Goal: Find specific page/section

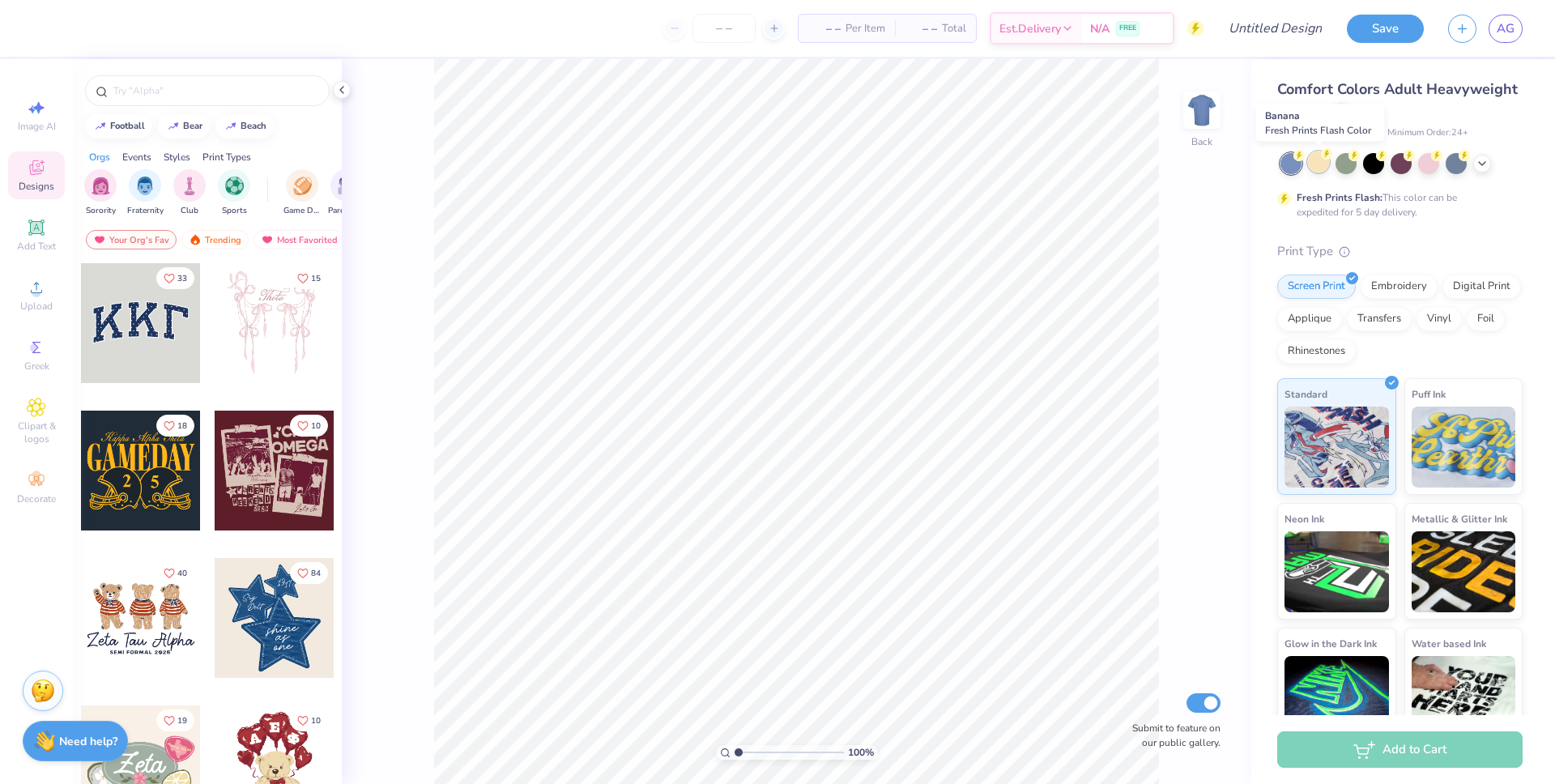
click at [1323, 169] on div at bounding box center [1318, 162] width 21 height 21
click at [1340, 168] on div at bounding box center [1346, 162] width 21 height 21
click at [1376, 166] on div at bounding box center [1373, 162] width 21 height 21
click at [1406, 162] on div at bounding box center [1401, 162] width 21 height 21
click at [1423, 163] on div at bounding box center [1429, 162] width 21 height 21
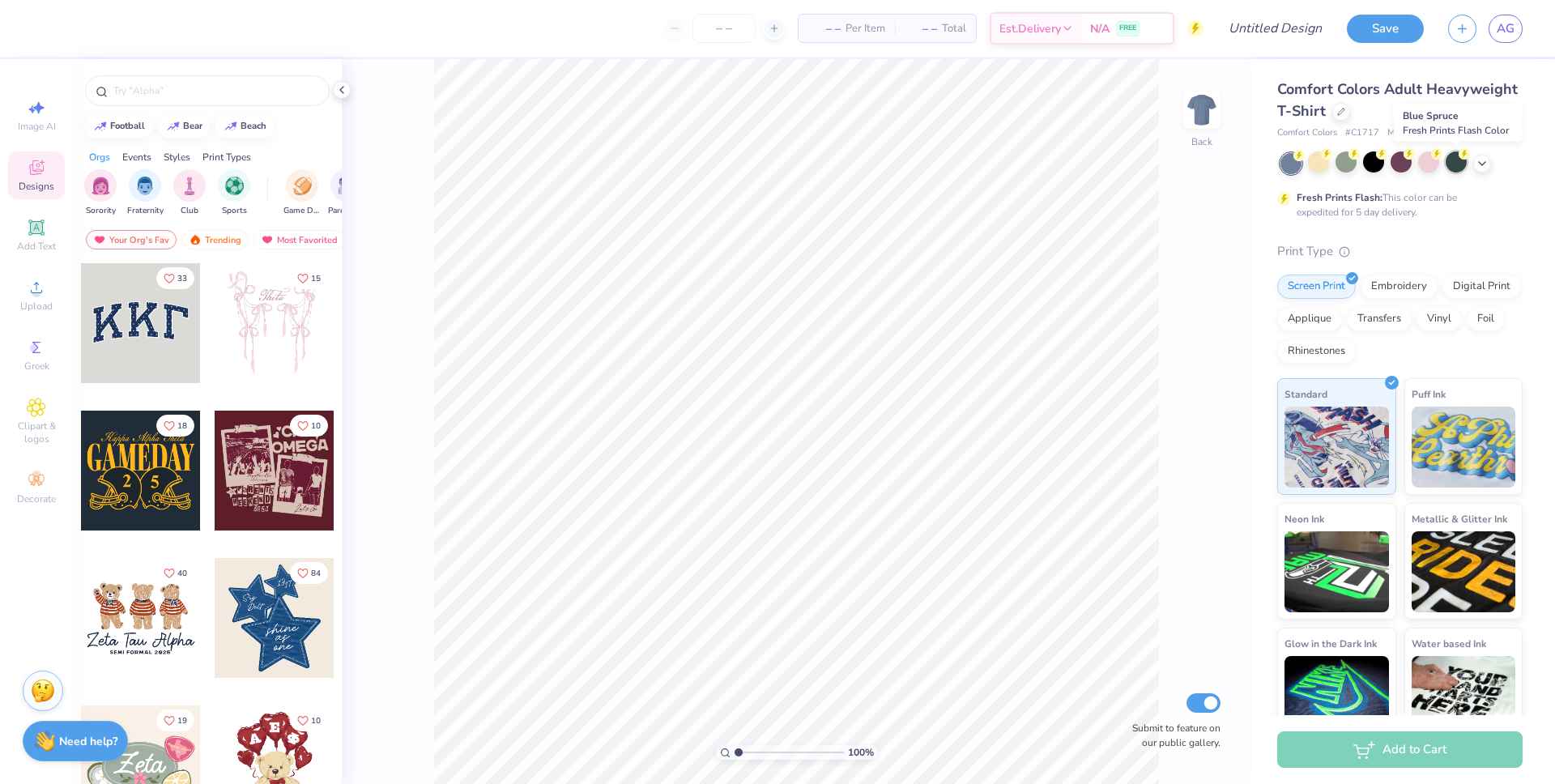
click at [1451, 166] on div at bounding box center [1456, 162] width 21 height 21
click at [1479, 165] on icon at bounding box center [1482, 163] width 13 height 13
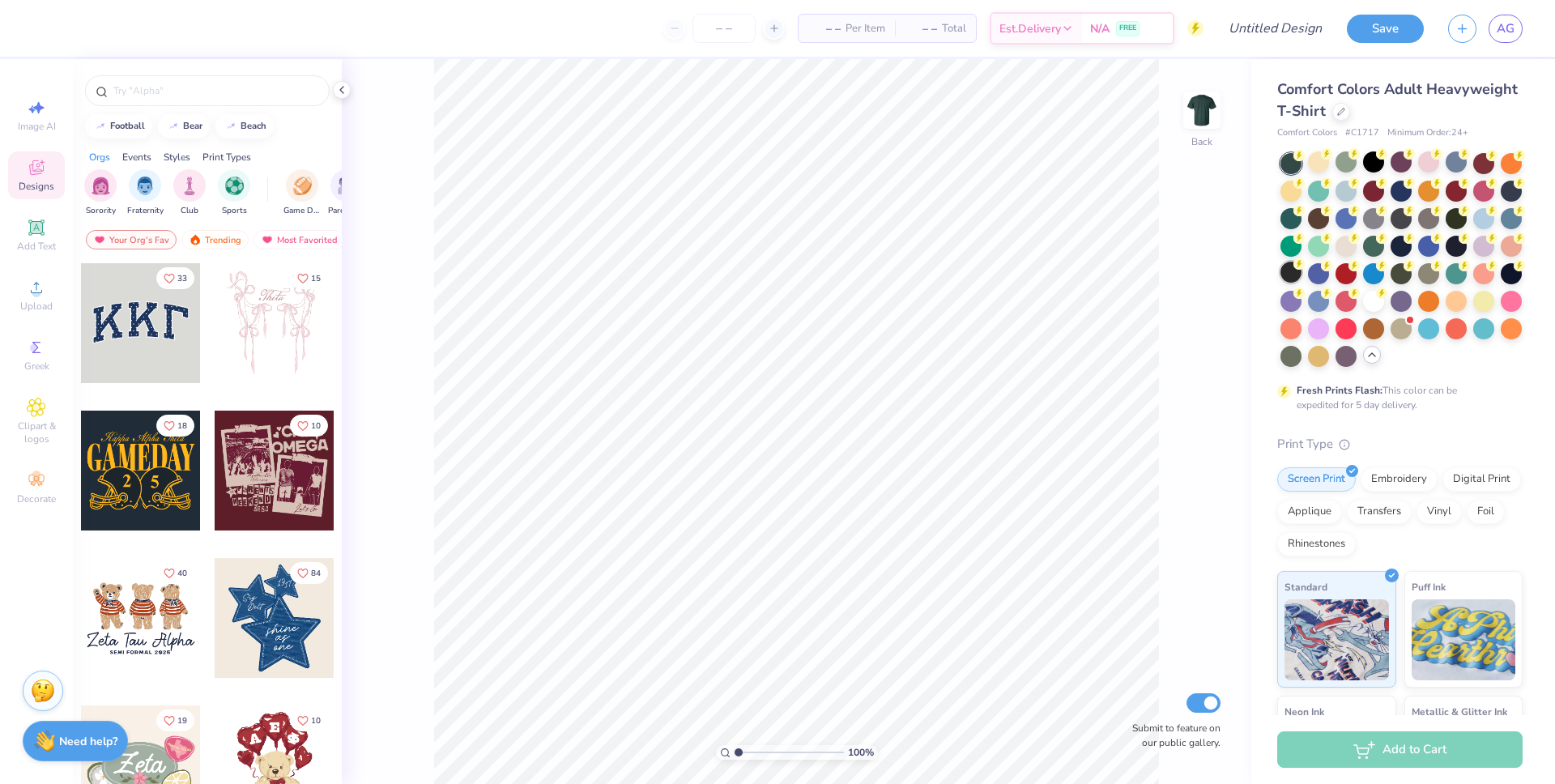
click at [1288, 277] on div at bounding box center [1291, 272] width 21 height 21
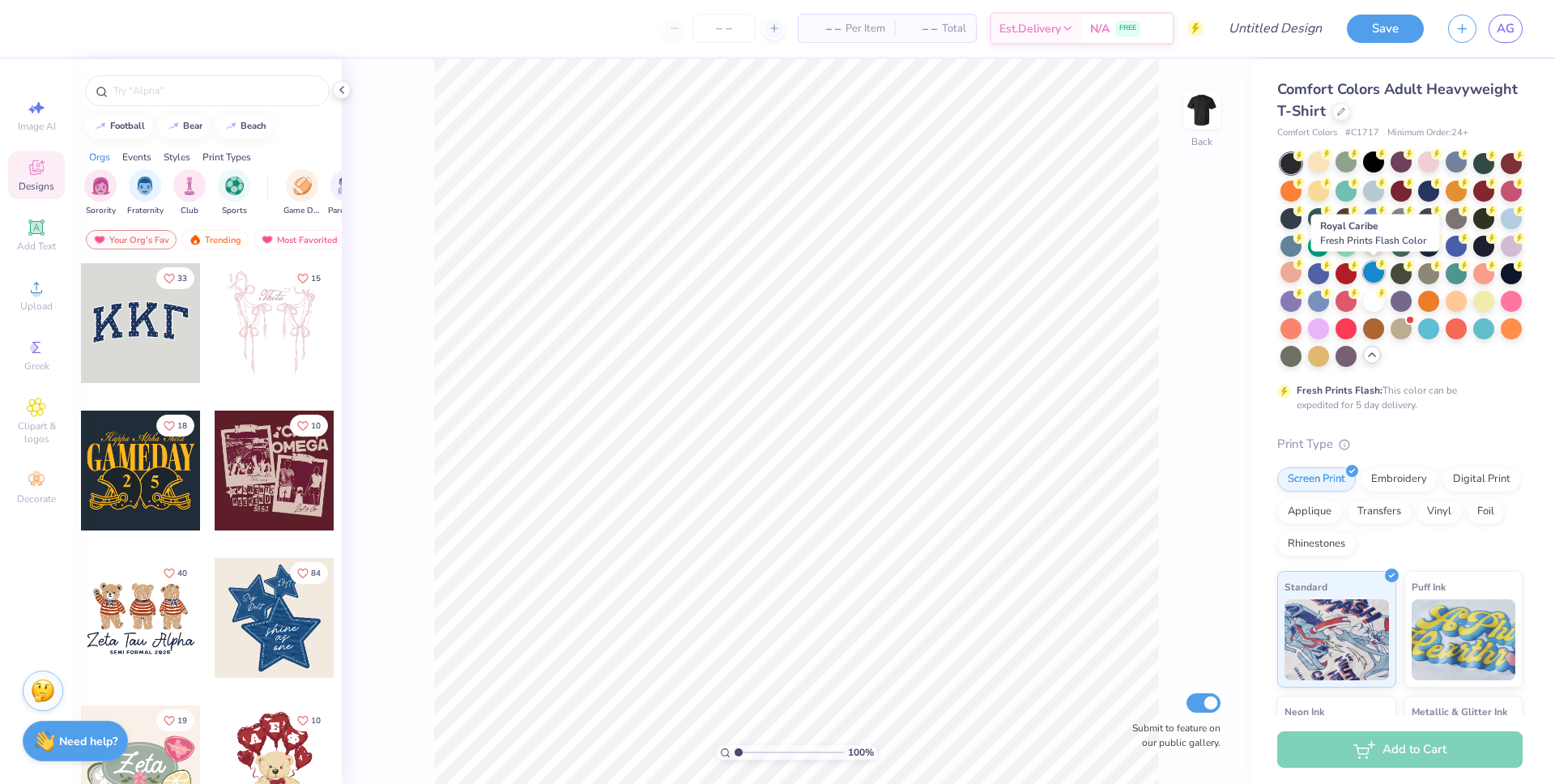
click at [1381, 276] on div at bounding box center [1373, 272] width 21 height 21
click at [1396, 274] on div at bounding box center [1401, 272] width 21 height 21
click at [1436, 274] on div at bounding box center [1429, 272] width 21 height 21
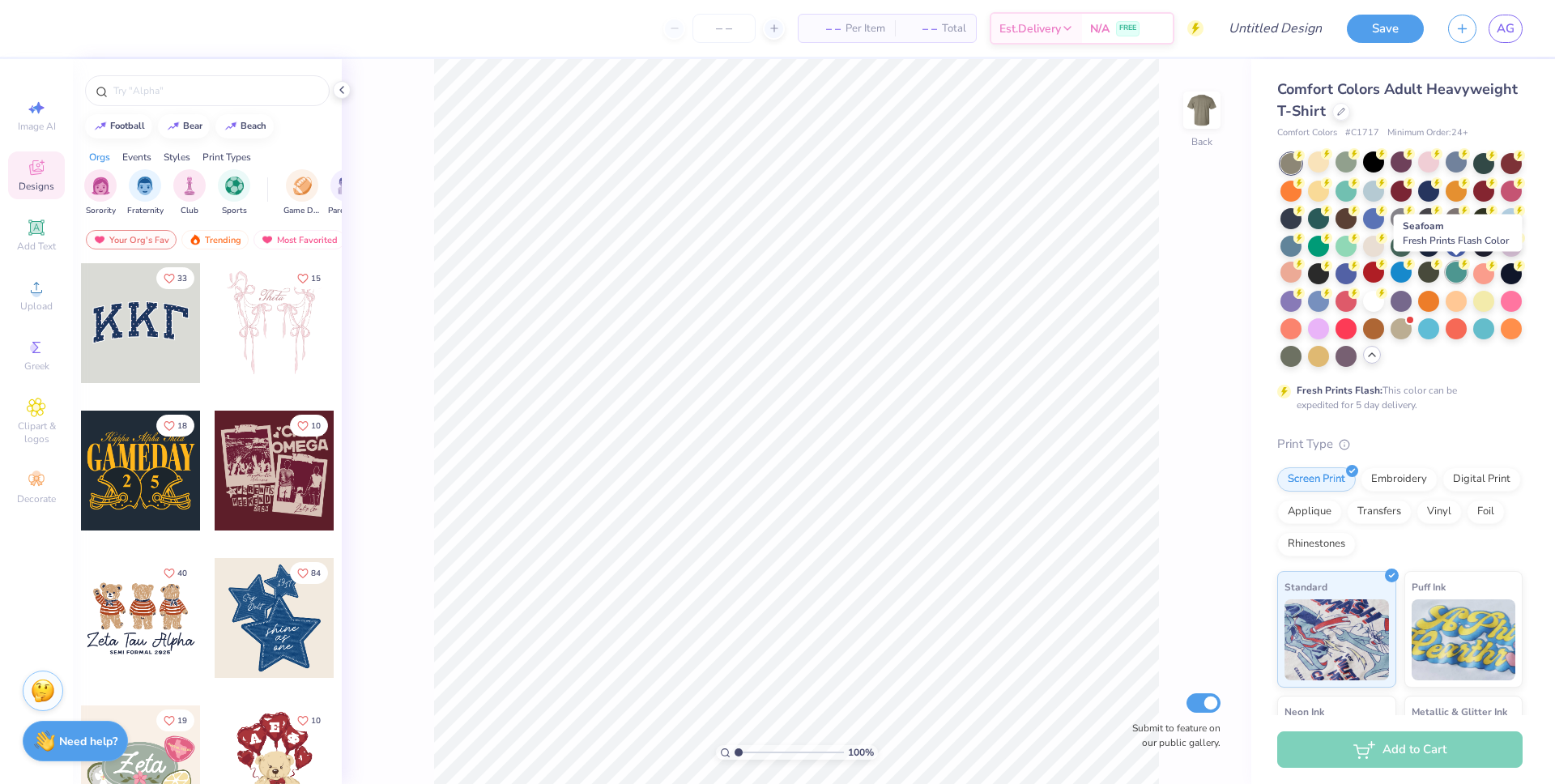
click at [1458, 270] on div at bounding box center [1456, 272] width 21 height 21
click at [1407, 274] on div at bounding box center [1401, 272] width 21 height 21
click at [1401, 222] on div at bounding box center [1401, 217] width 21 height 21
click at [1424, 222] on div at bounding box center [1429, 217] width 21 height 21
click at [1449, 222] on div at bounding box center [1456, 217] width 21 height 21
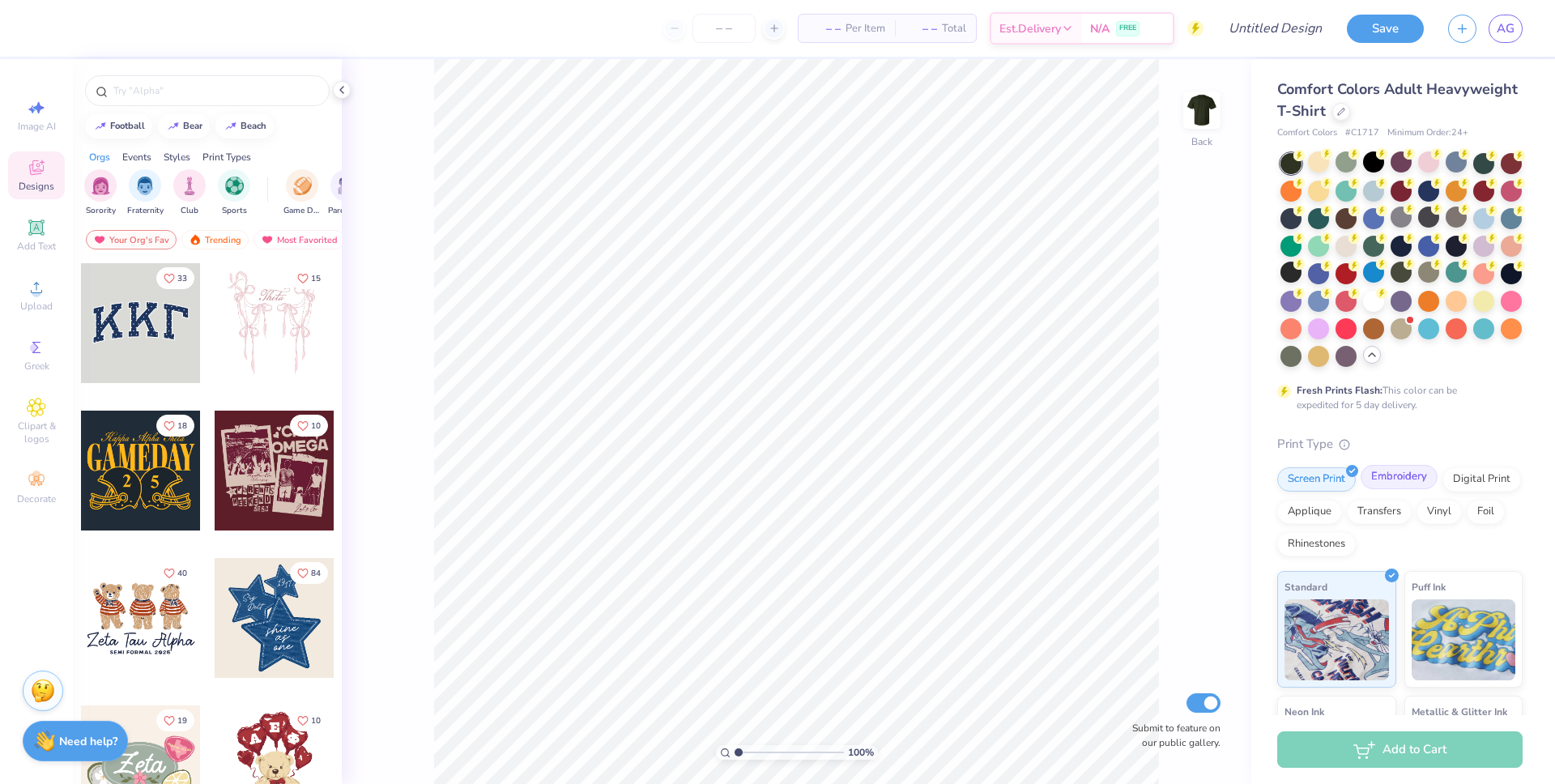
click at [1392, 482] on div "Embroidery" at bounding box center [1398, 477] width 77 height 25
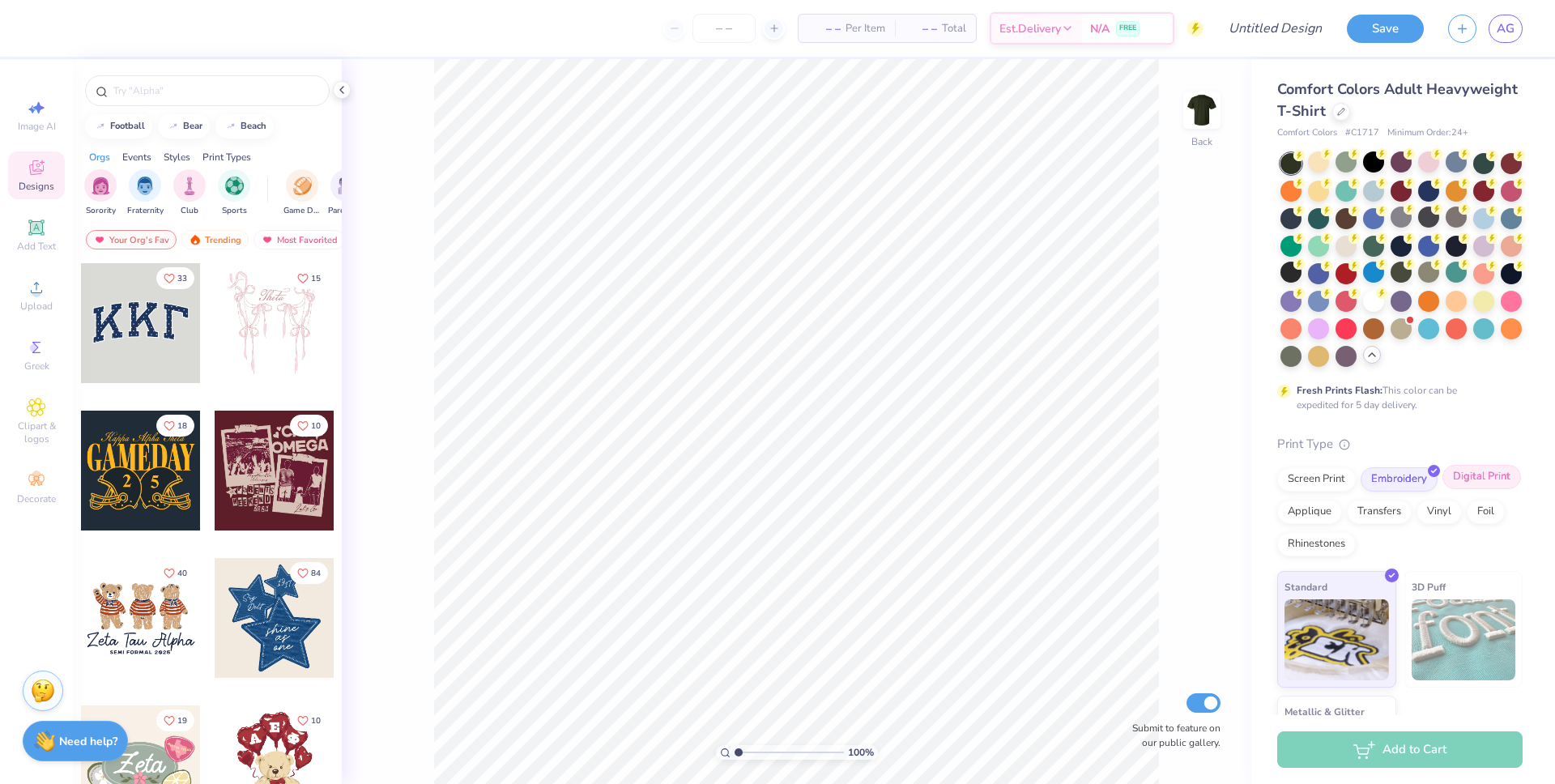
click at [1486, 470] on div "Digital Print" at bounding box center [1481, 477] width 79 height 25
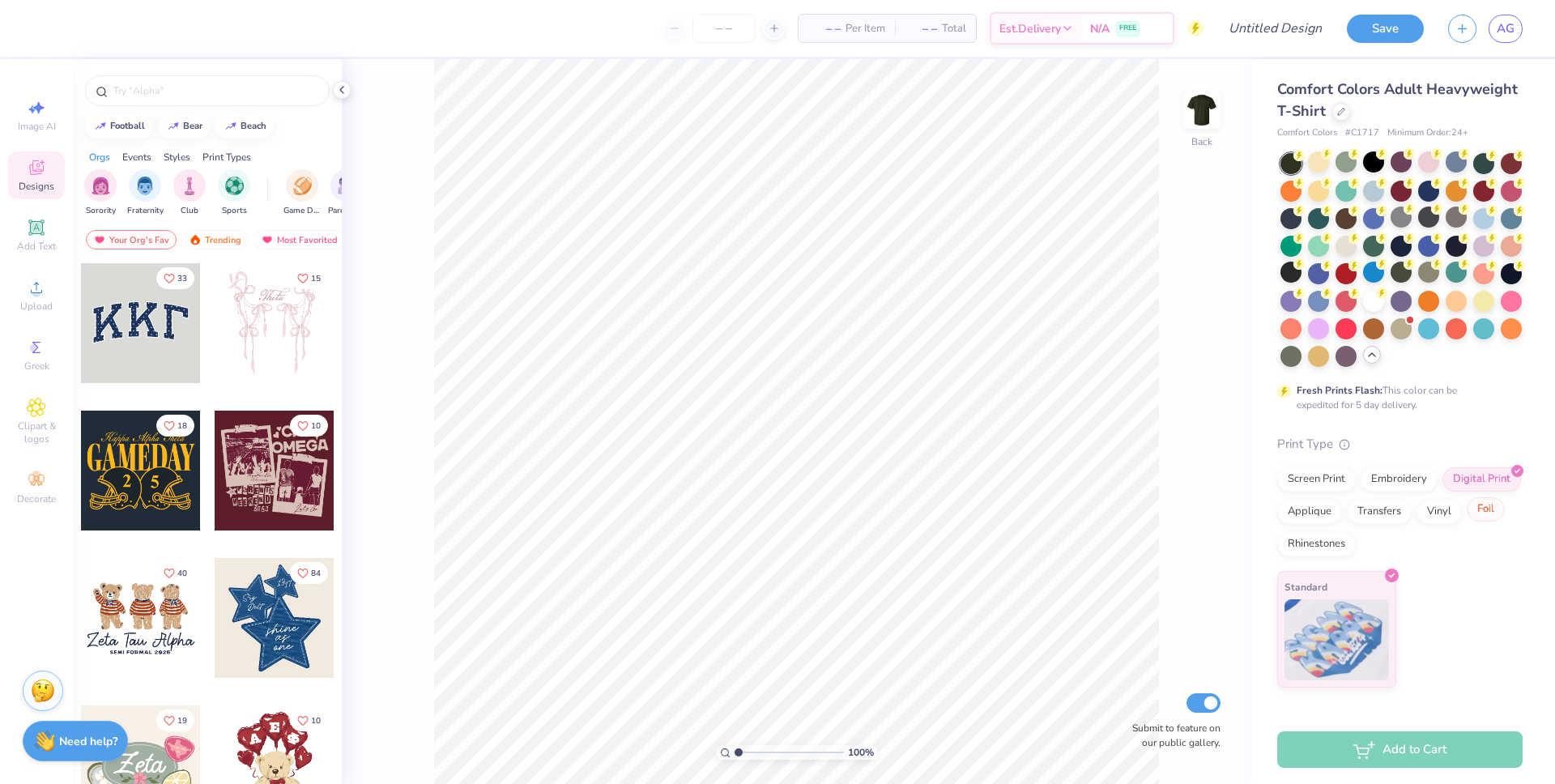
click at [1494, 505] on div at bounding box center [1500, 502] width 13 height 13
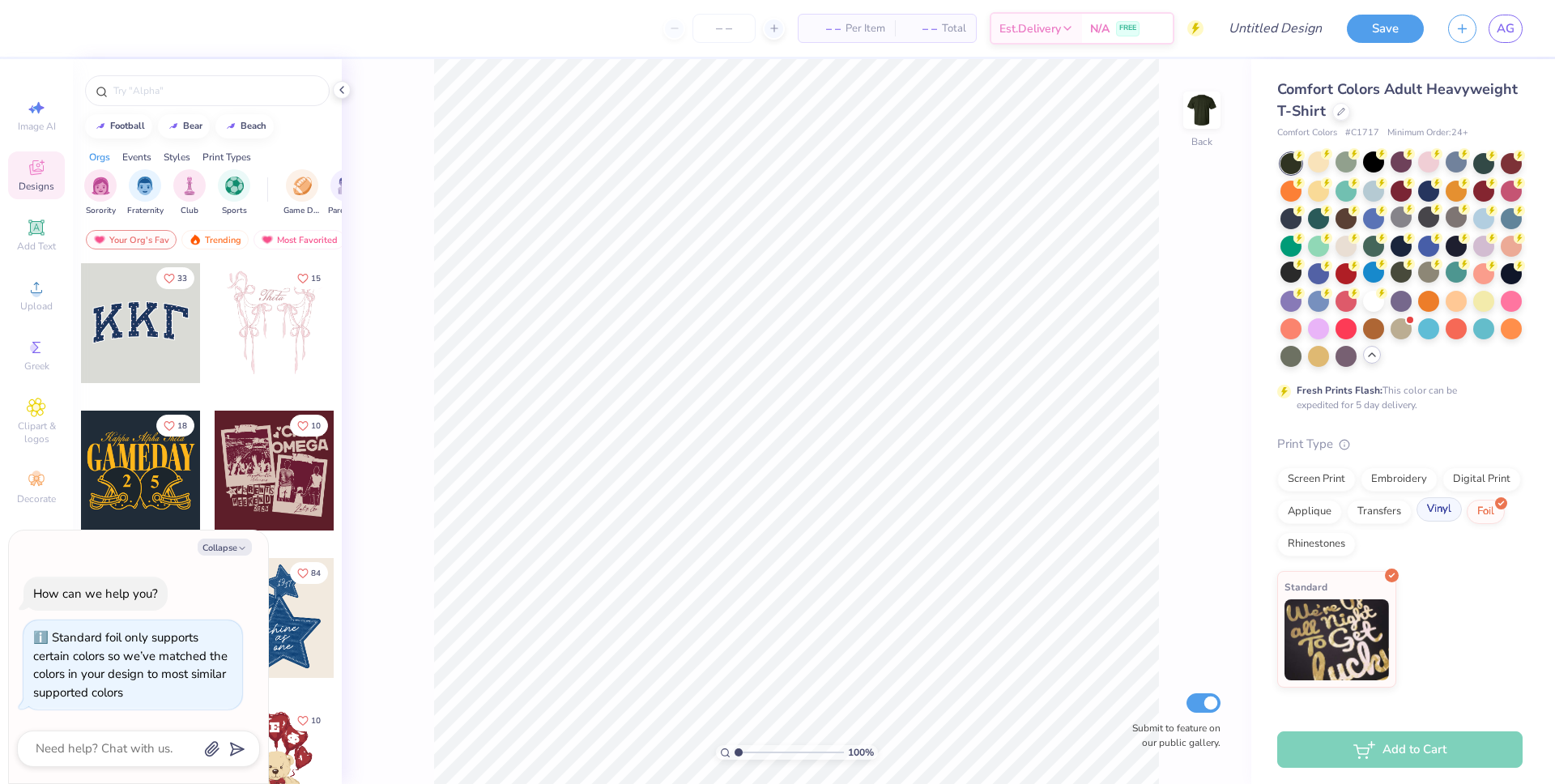
click at [1448, 519] on div "Vinyl" at bounding box center [1439, 509] width 46 height 25
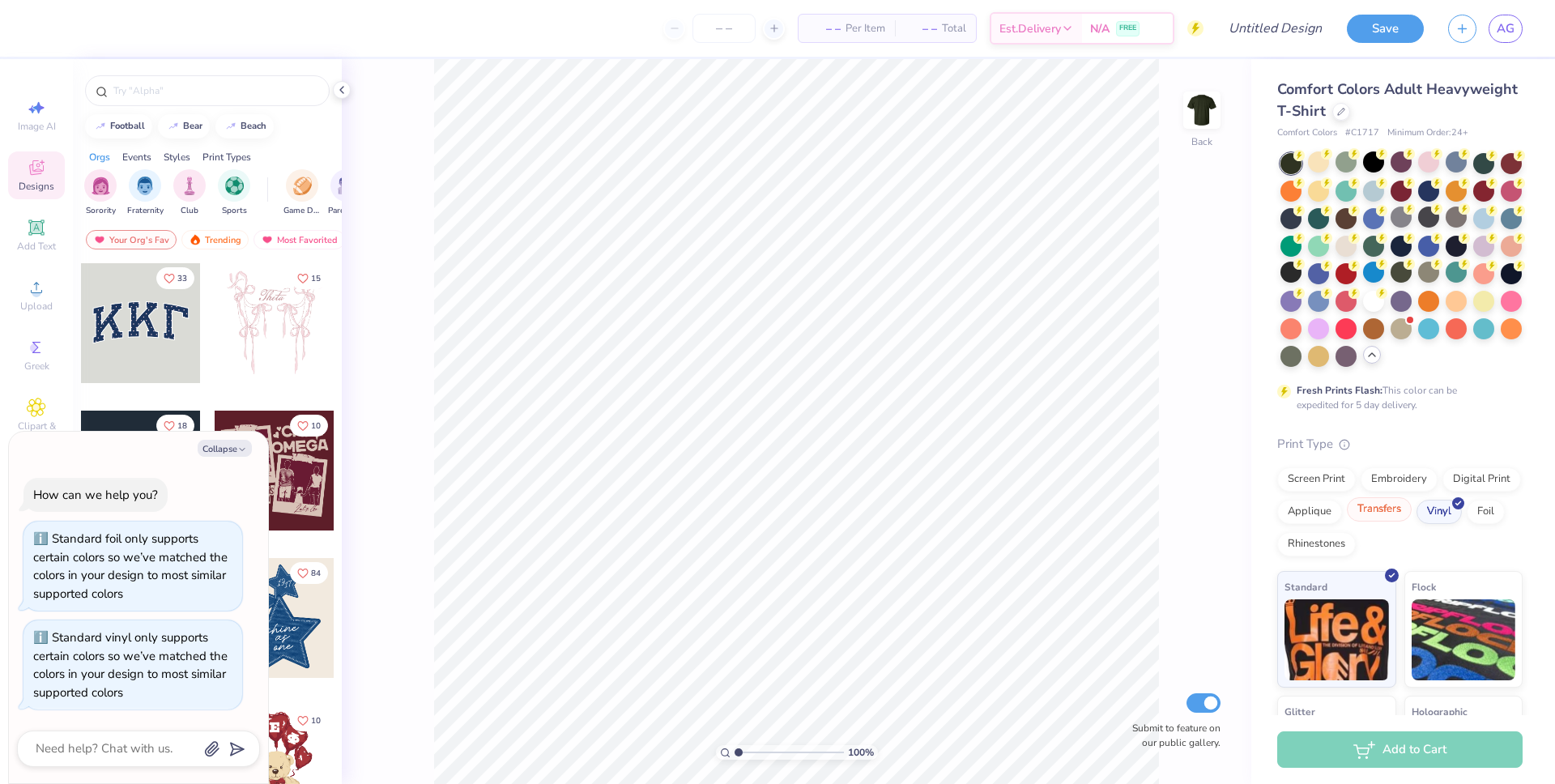
click at [1386, 523] on div "Screen Print Embroidery Digital Print Applique Transfers Vinyl Foil Rhinestones" at bounding box center [1400, 512] width 245 height 89
click at [1381, 517] on div "Transfers" at bounding box center [1379, 509] width 65 height 25
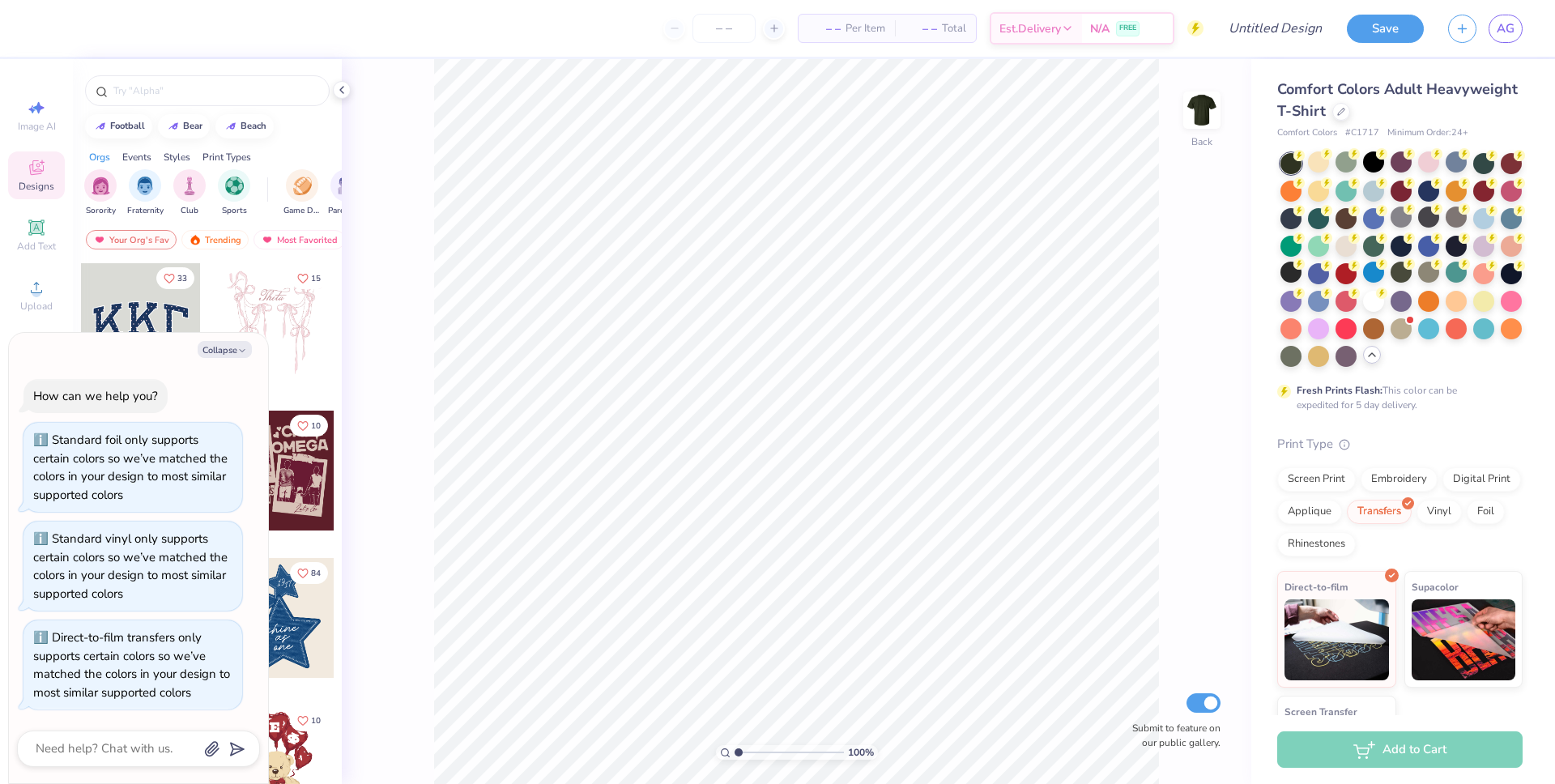
click at [1304, 525] on div "Screen Print Embroidery Digital Print Applique Transfers Vinyl Foil Rhinestones" at bounding box center [1400, 512] width 245 height 89
click at [1303, 517] on div "Applique" at bounding box center [1310, 509] width 65 height 25
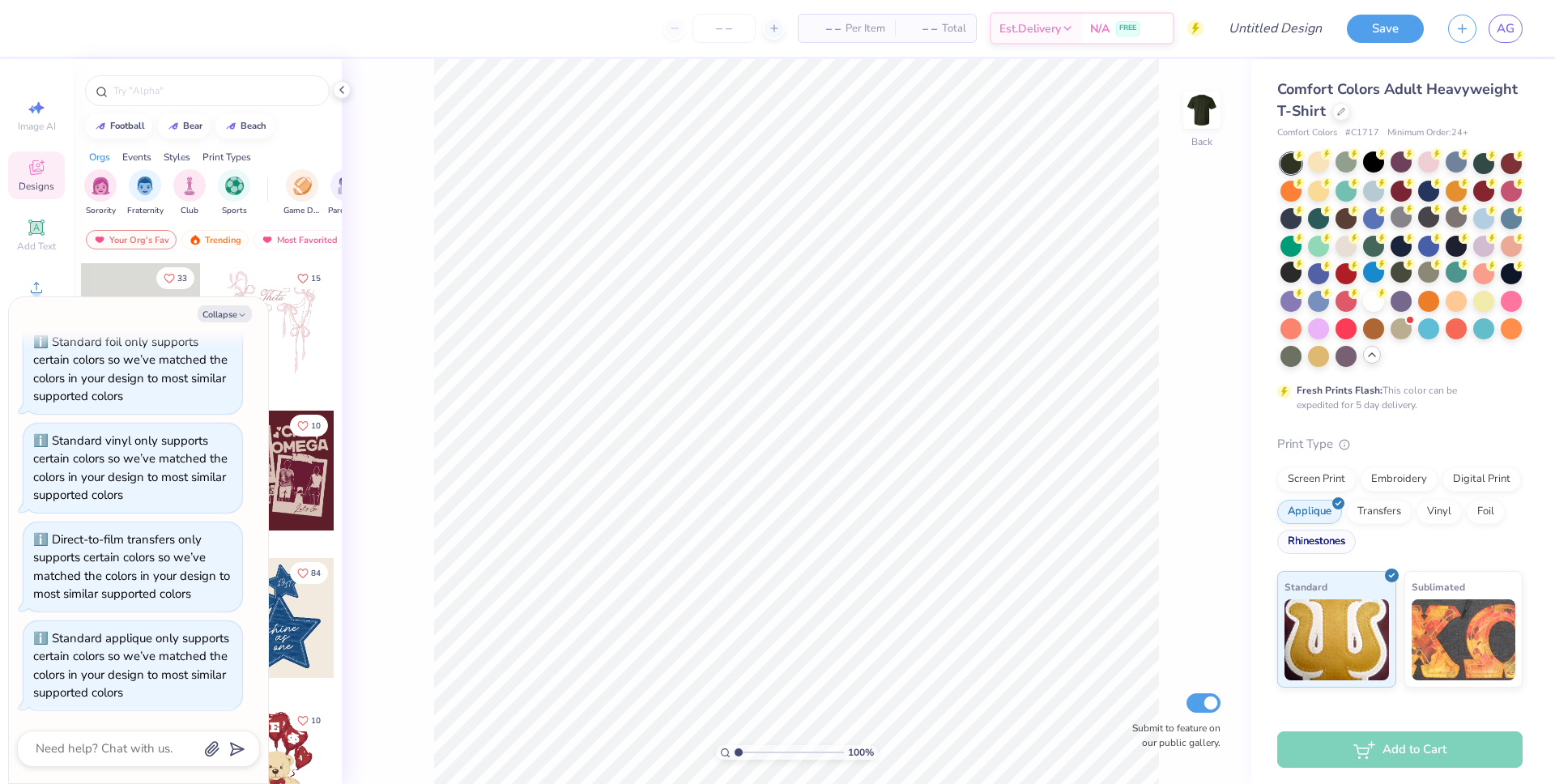
click at [1315, 545] on div "Rhinestones" at bounding box center [1316, 542] width 79 height 25
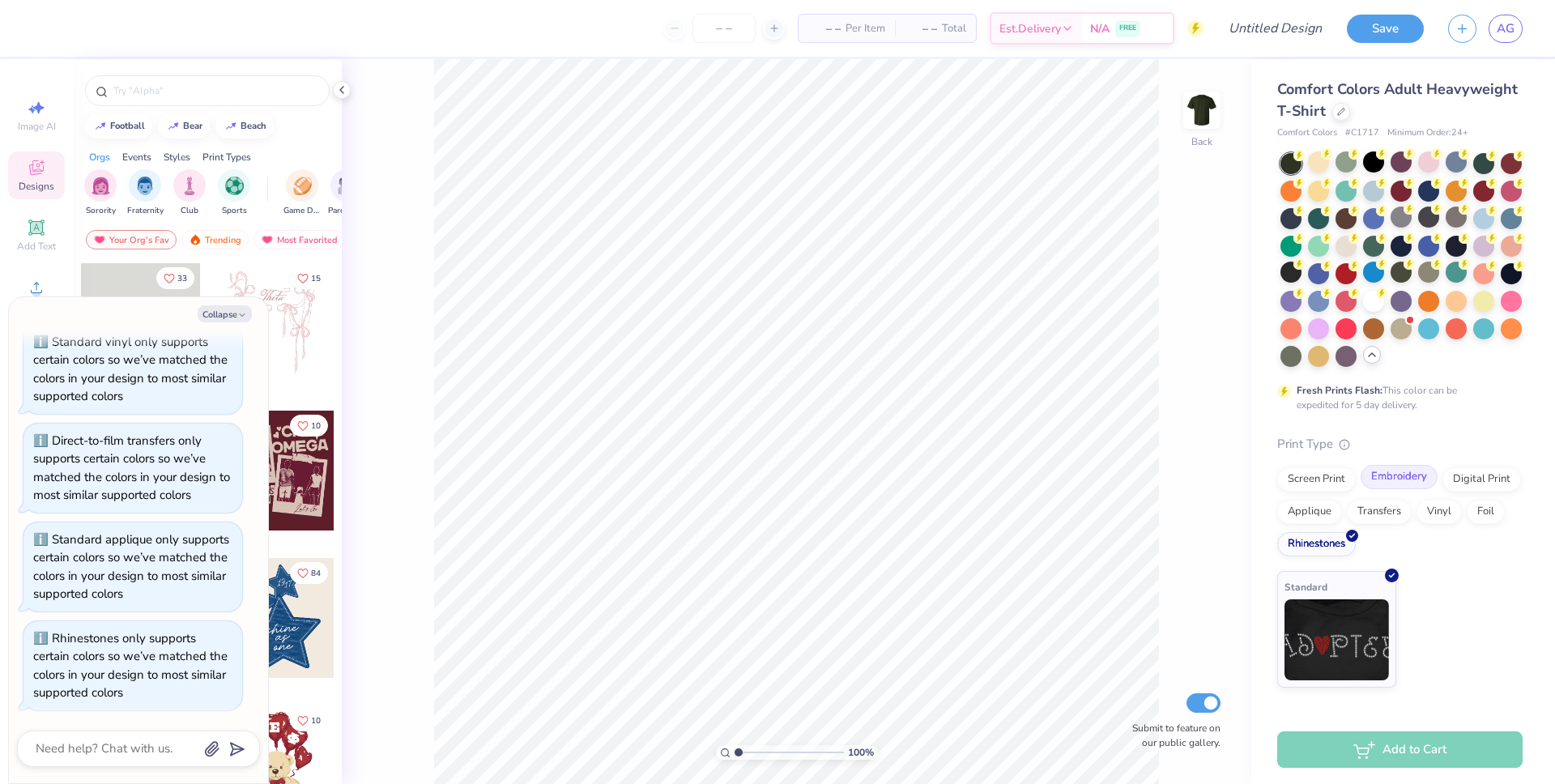
click at [1418, 470] on div "Embroidery" at bounding box center [1398, 477] width 77 height 25
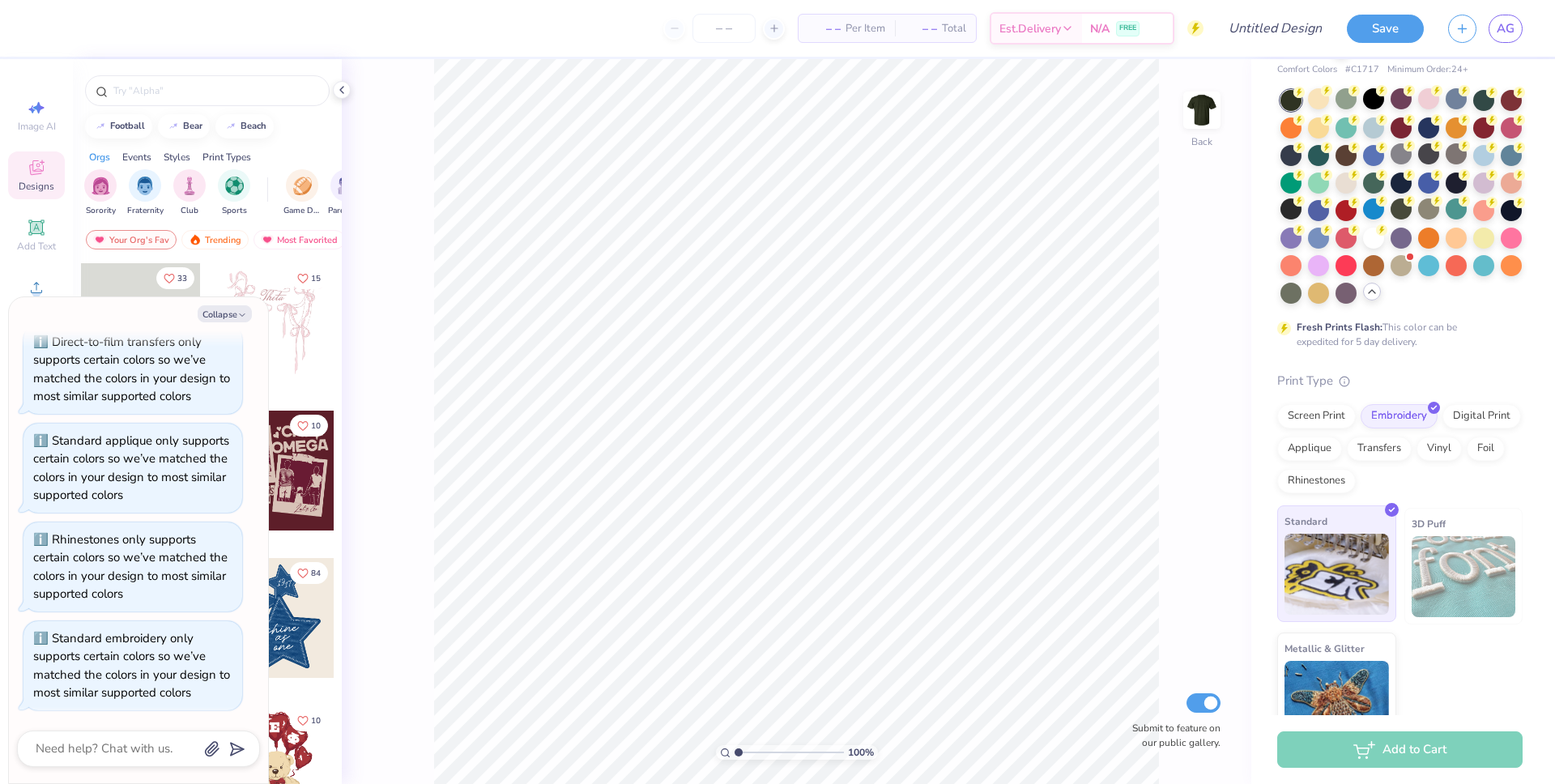
scroll to position [0, 0]
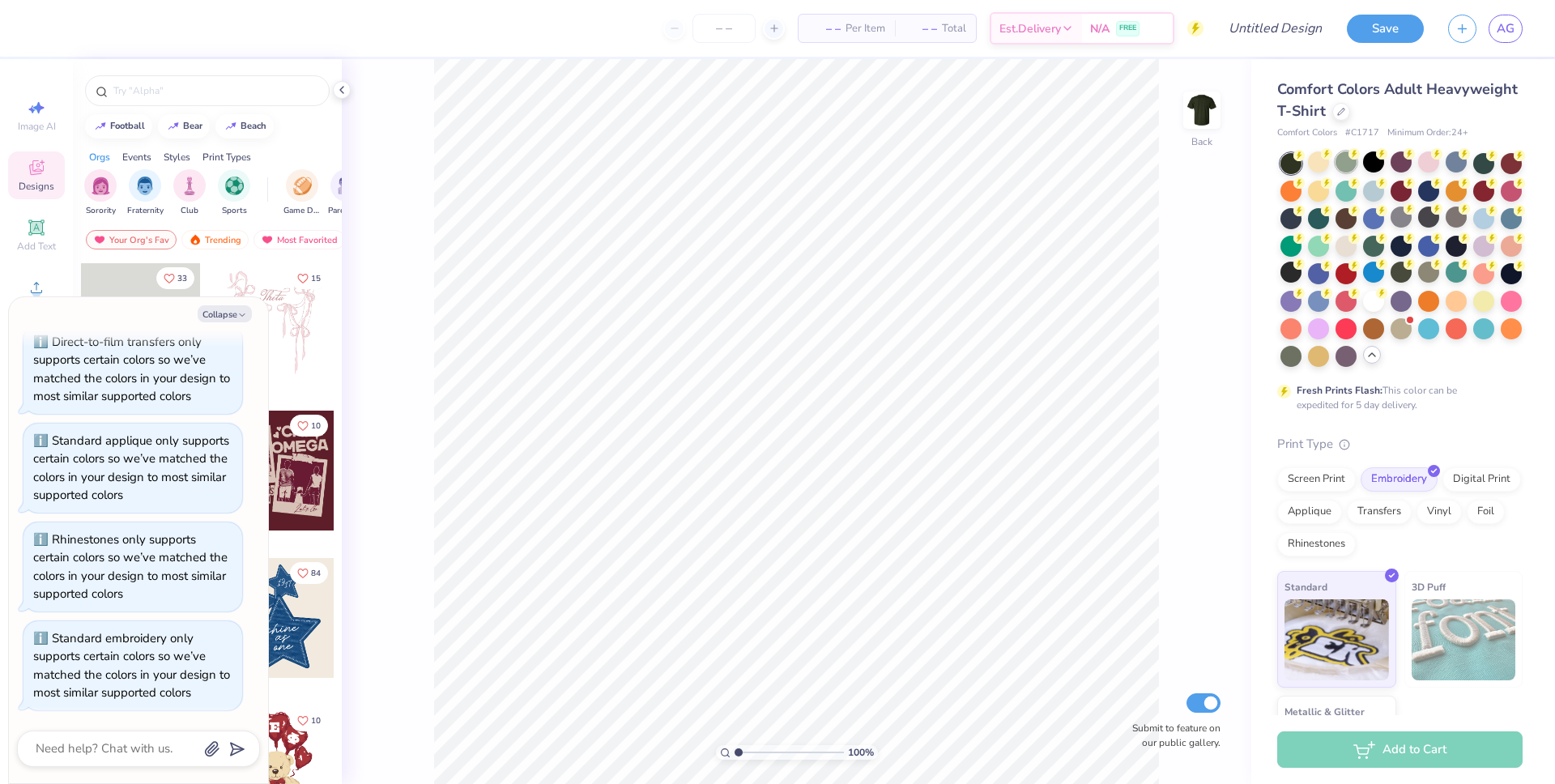
click at [1354, 163] on div at bounding box center [1346, 162] width 21 height 21
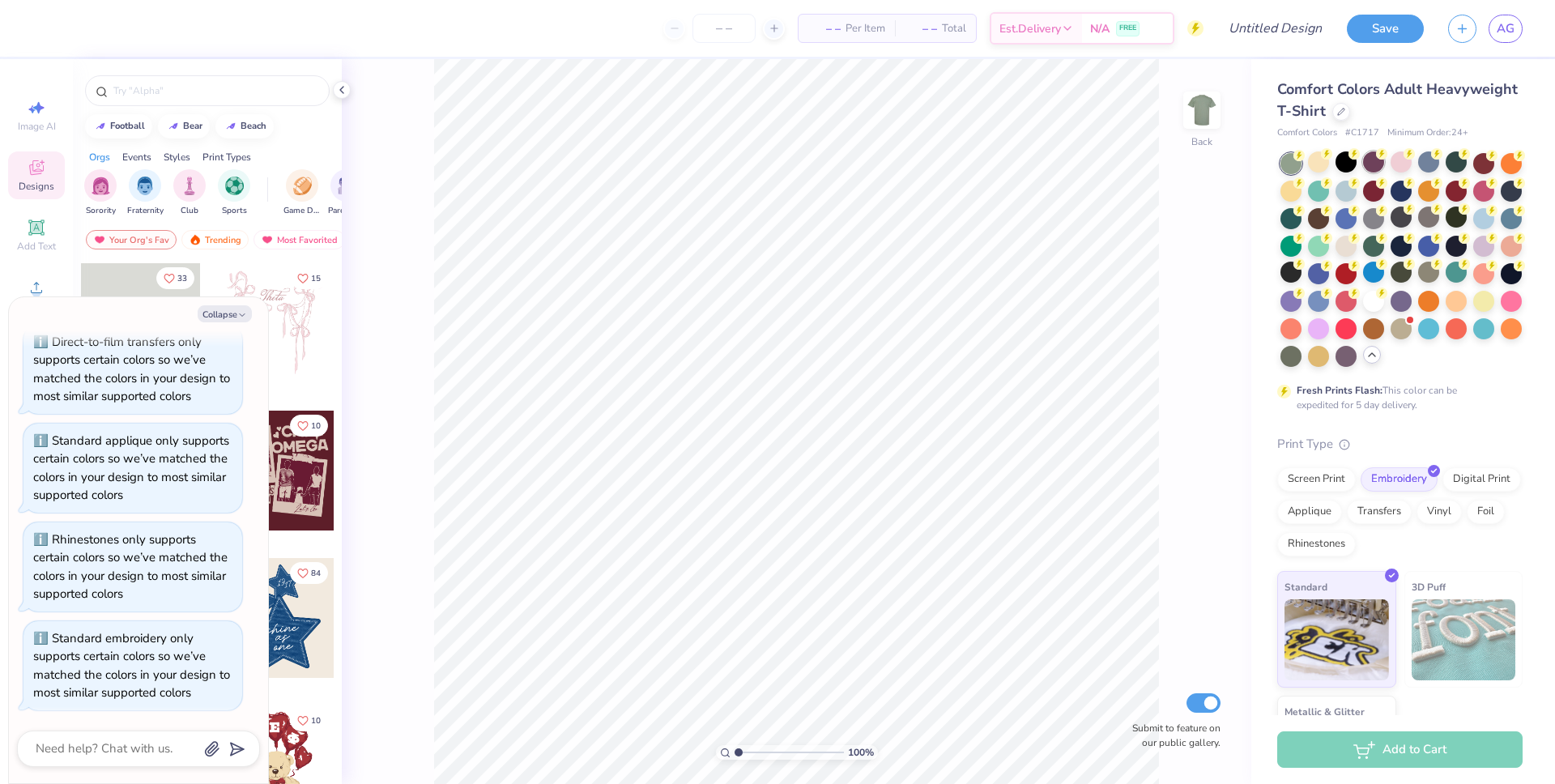
click at [1379, 163] on div at bounding box center [1373, 162] width 21 height 21
click at [1418, 163] on div at bounding box center [1429, 162] width 21 height 21
click at [1460, 163] on div at bounding box center [1456, 162] width 21 height 21
click at [1490, 162] on div at bounding box center [1484, 162] width 21 height 21
click at [1524, 162] on div "Comfort Colors Adult Heavyweight T-Shirt Comfort Colors # C1717 Minimum Order: …" at bounding box center [1402, 435] width 303 height 753
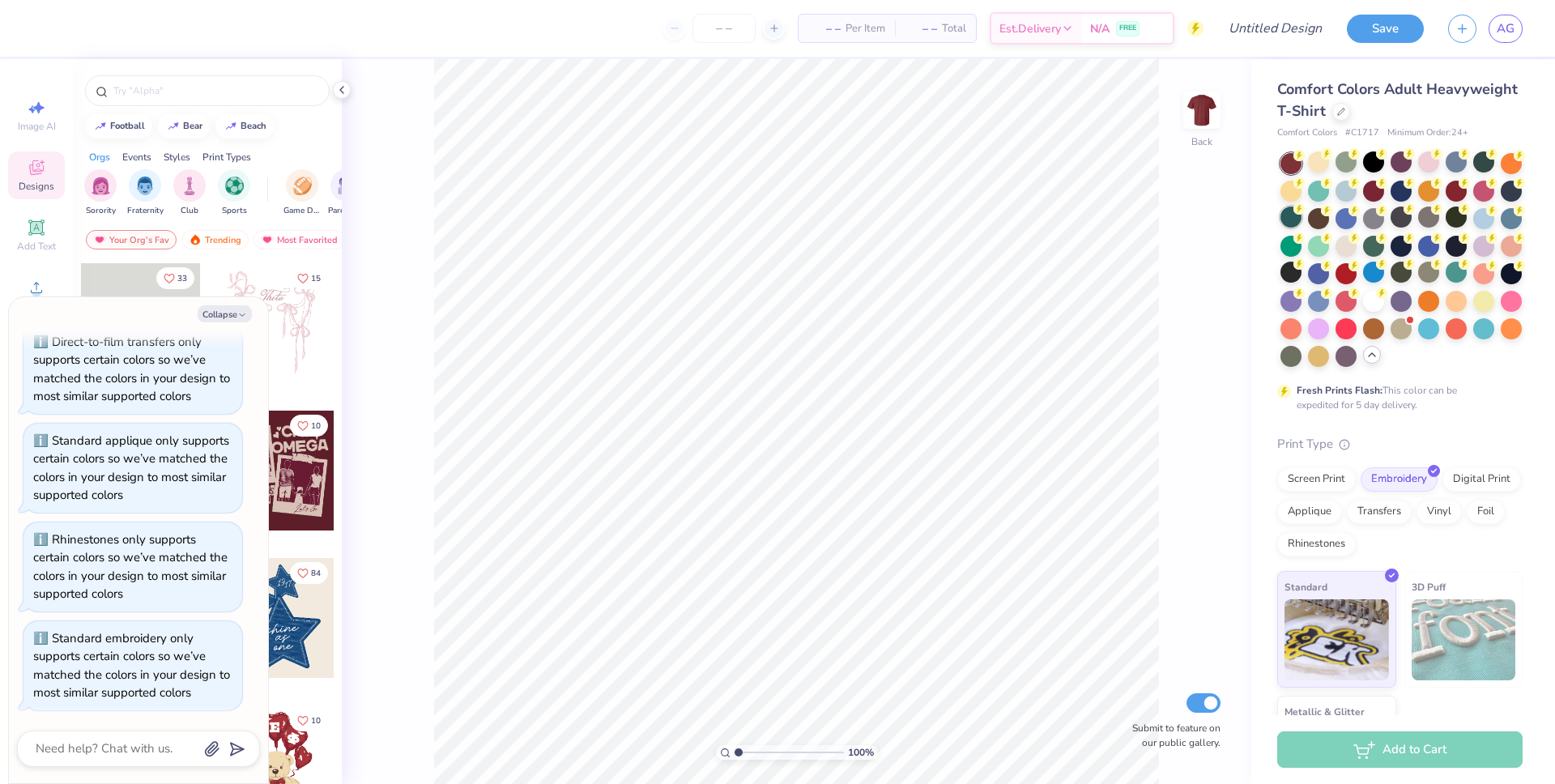
click at [1290, 217] on div at bounding box center [1291, 217] width 21 height 21
click at [1282, 191] on div at bounding box center [1291, 191] width 21 height 21
click at [1501, 191] on div at bounding box center [1511, 189] width 21 height 21
click at [1503, 223] on div at bounding box center [1511, 217] width 21 height 21
click at [1481, 220] on div at bounding box center [1484, 217] width 21 height 21
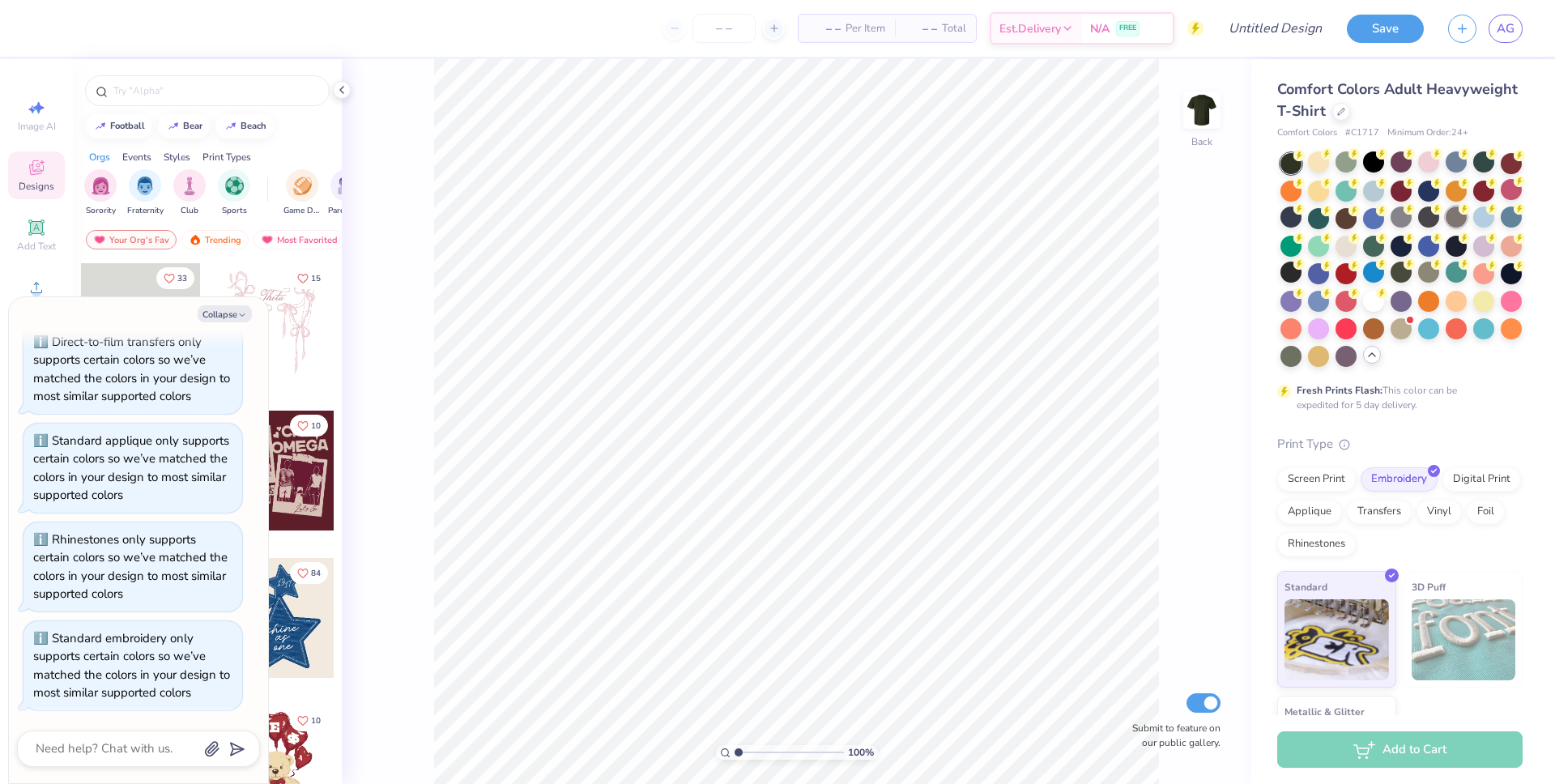
click at [1449, 213] on div at bounding box center [1456, 217] width 21 height 21
click at [1430, 212] on div at bounding box center [1429, 217] width 21 height 21
click at [1403, 214] on div at bounding box center [1401, 217] width 21 height 21
click at [1294, 238] on icon at bounding box center [1299, 237] width 11 height 11
click at [1380, 243] on div at bounding box center [1373, 244] width 21 height 21
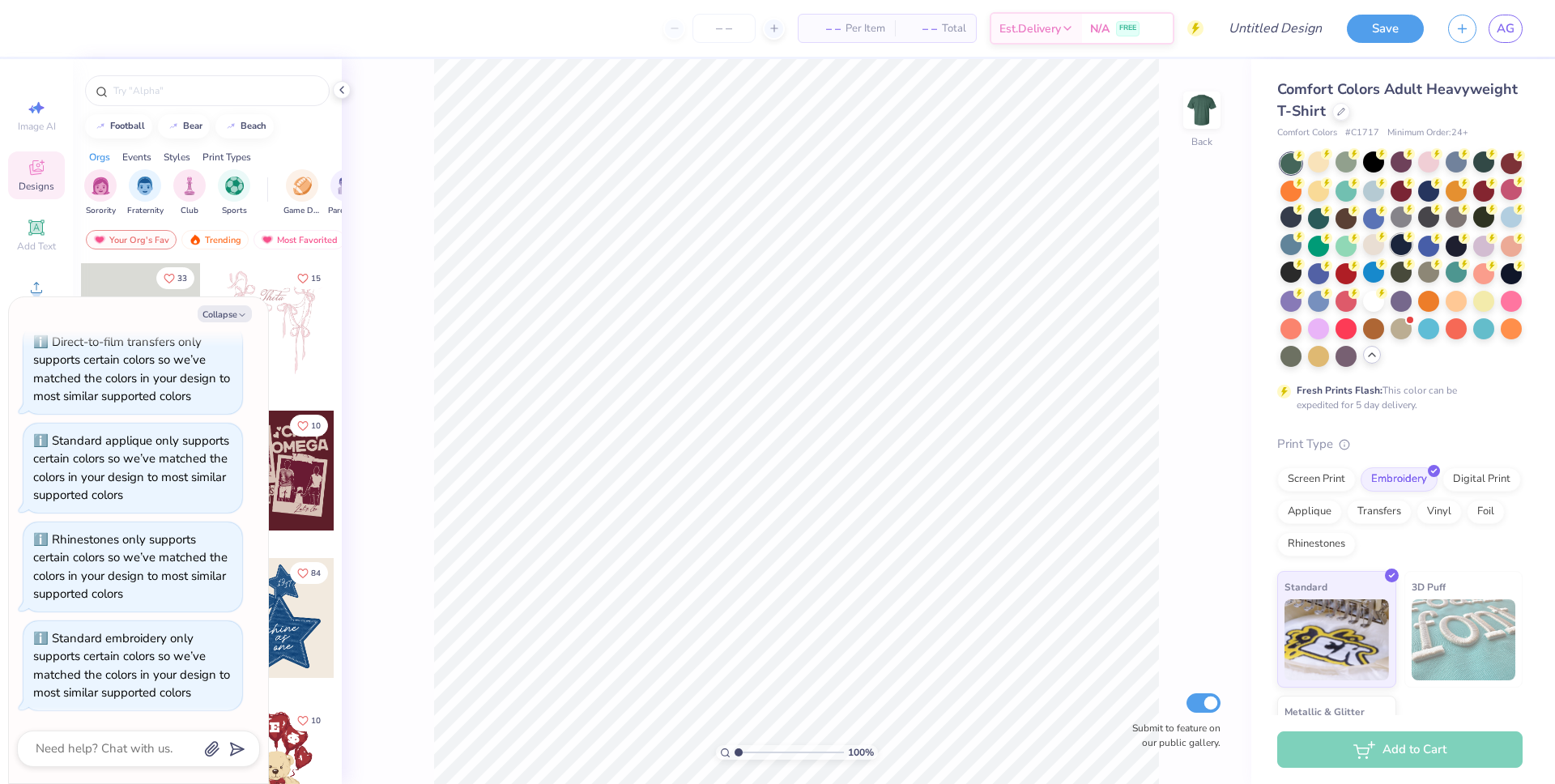
click at [1411, 243] on div at bounding box center [1401, 244] width 21 height 21
click at [1446, 243] on div at bounding box center [1456, 244] width 21 height 21
click at [1290, 350] on div at bounding box center [1291, 354] width 21 height 21
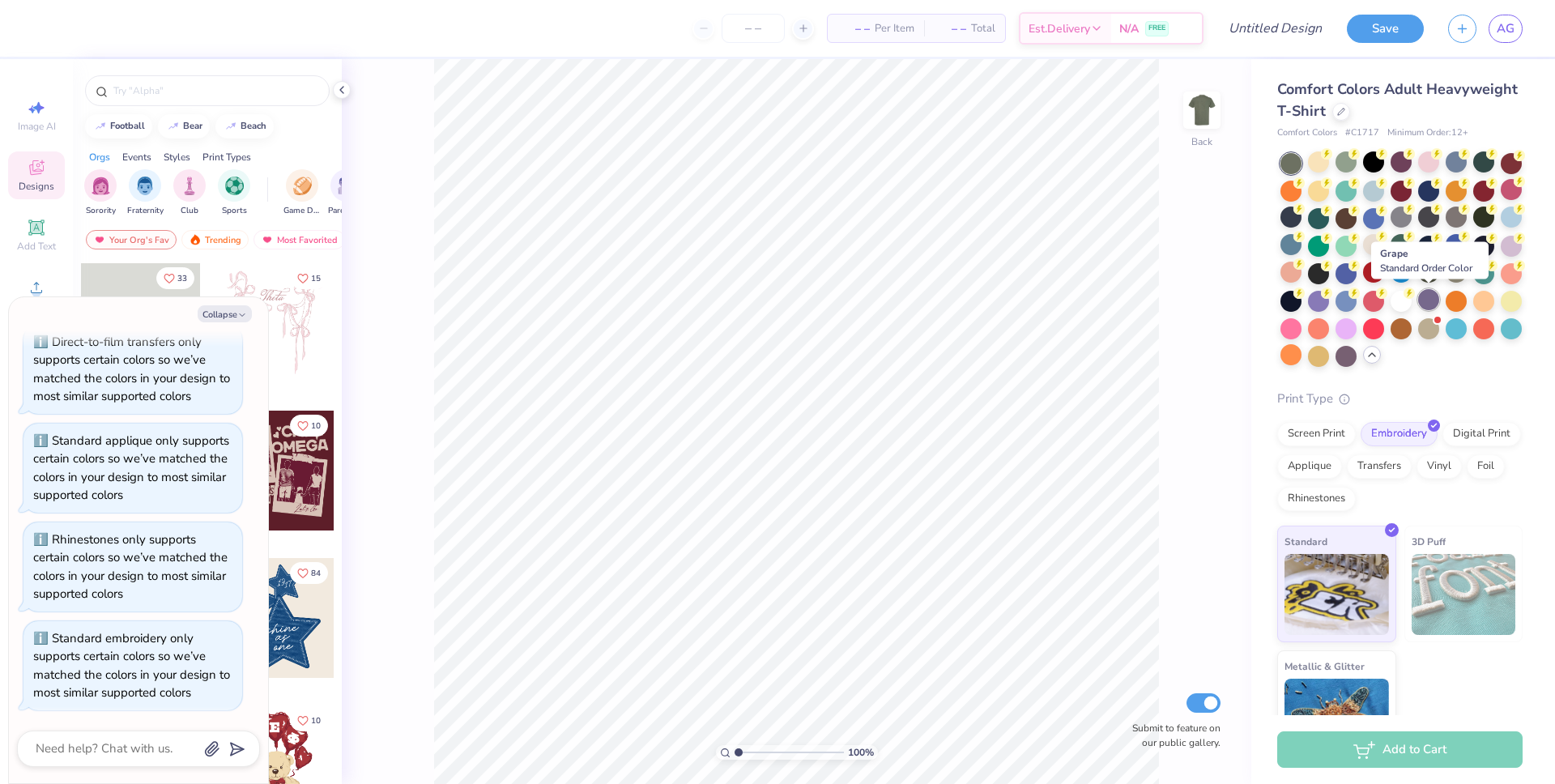
click at [1425, 304] on div at bounding box center [1429, 299] width 21 height 21
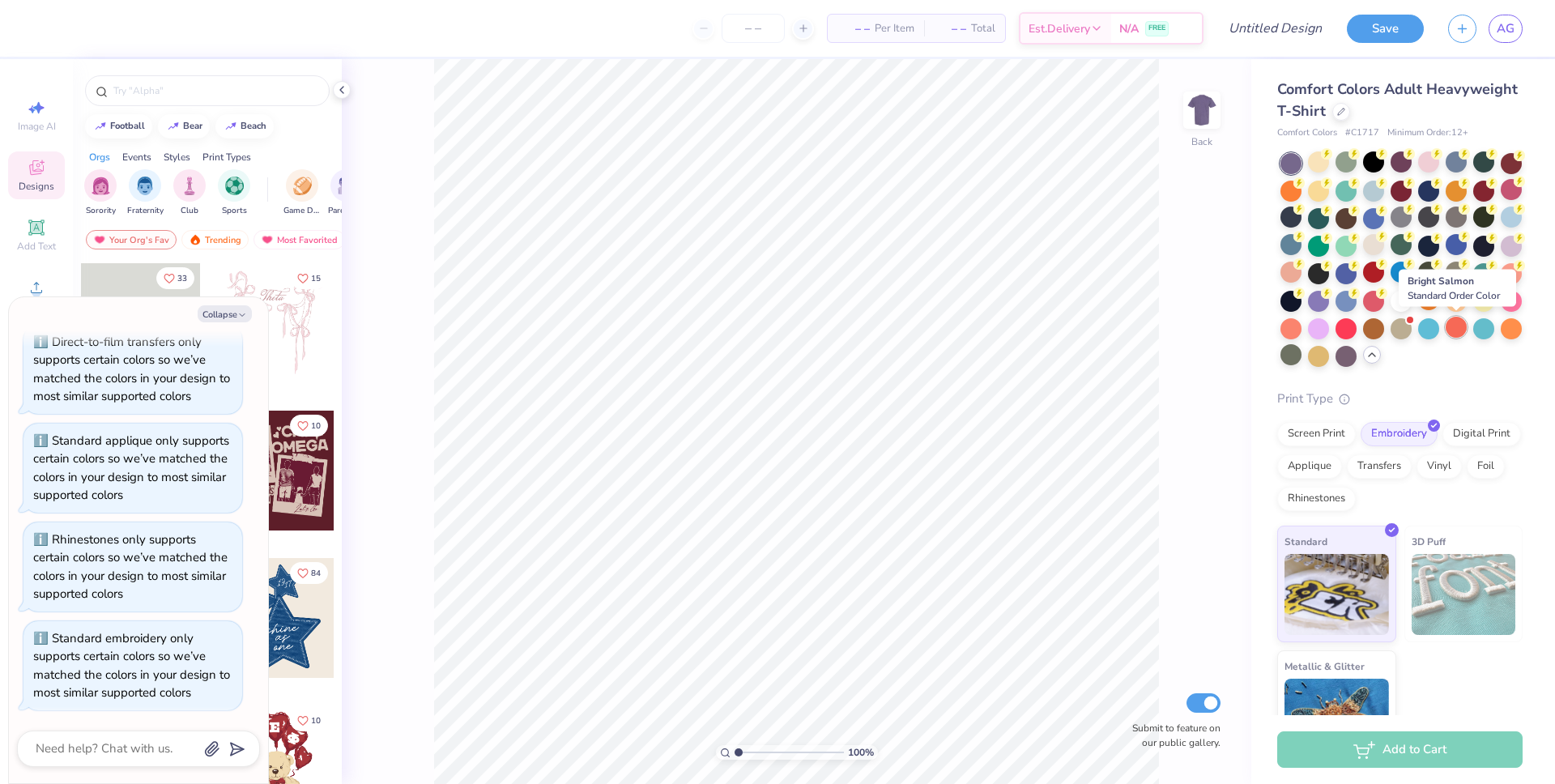
click at [1457, 325] on div at bounding box center [1456, 327] width 21 height 21
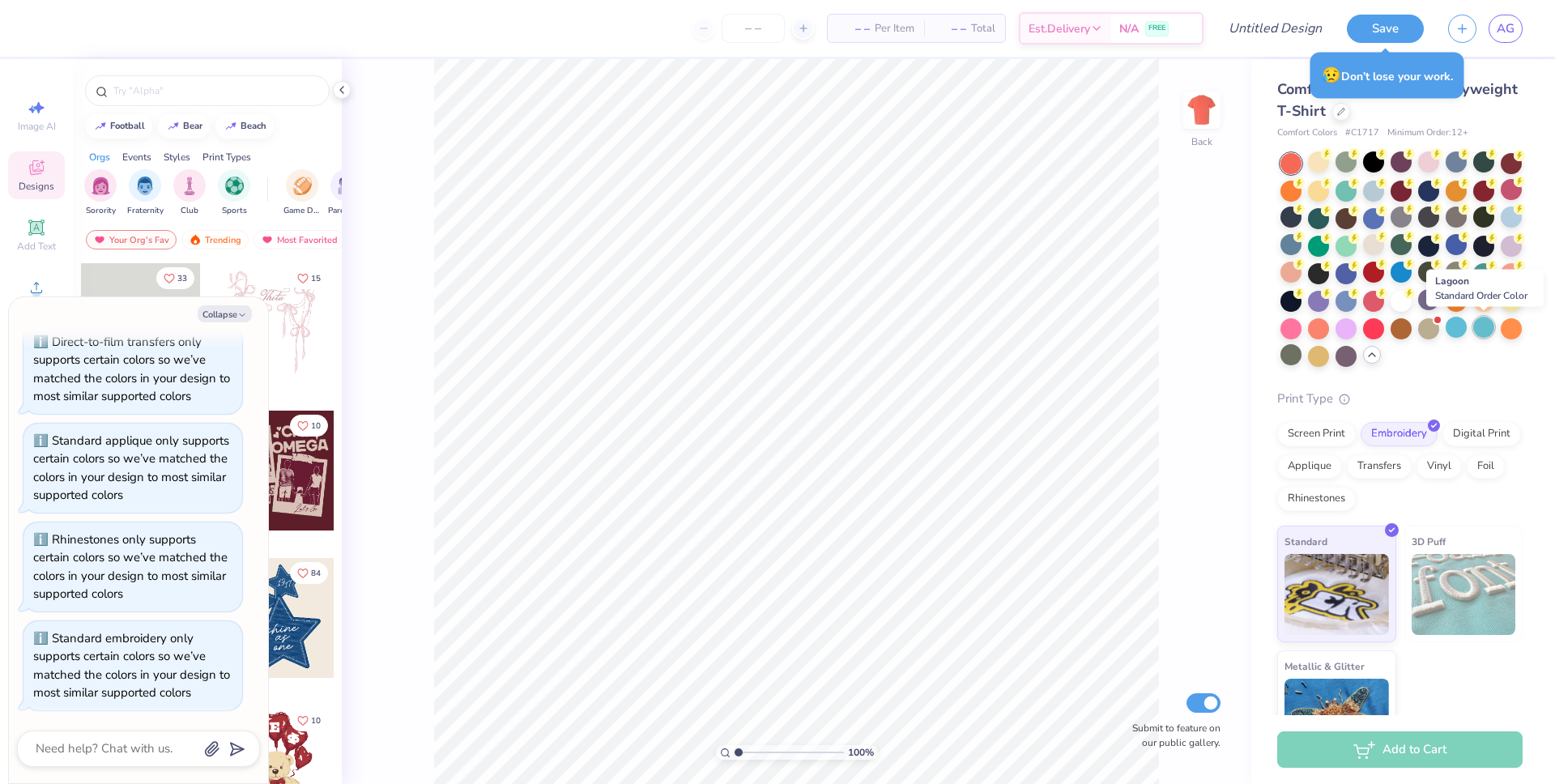
type textarea "x"
